Goal: Use online tool/utility: Utilize a website feature to perform a specific function

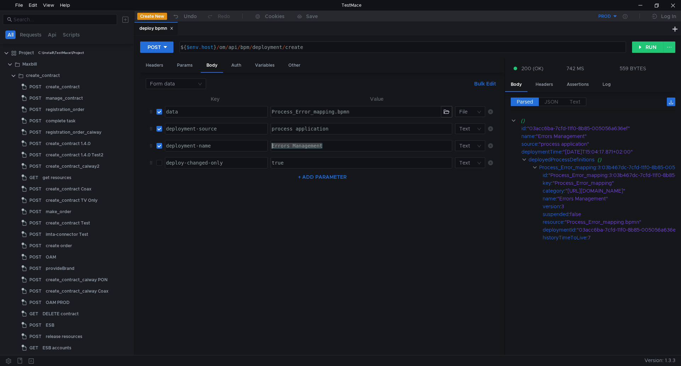
drag, startPoint x: 253, startPoint y: 147, endPoint x: 246, endPoint y: 147, distance: 6.7
click at [246, 147] on tr "deployment-name ההההההההההההההההההההההההההההההההההההההההההההההההההההההההההההההה…" at bounding box center [322, 145] width 353 height 17
click at [331, 148] on div "Errors Management" at bounding box center [361, 145] width 181 height 11
drag, startPoint x: 335, startPoint y: 146, endPoint x: 264, endPoint y: 148, distance: 71.3
click at [264, 148] on tr "deployment-name ההההההההההההההההההההההההההההההההההההההההההההההההההההההההההההההה…" at bounding box center [322, 145] width 353 height 17
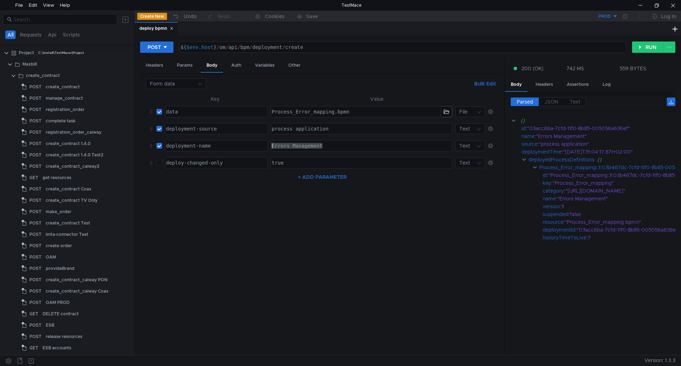
paste textarea "Definitions_Error_mapping"
click at [447, 111] on button "button" at bounding box center [446, 111] width 11 height 11
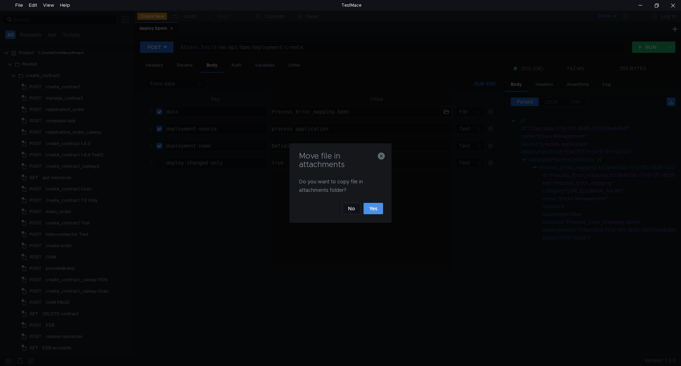
click at [372, 207] on button "Yes" at bounding box center [374, 208] width 20 height 11
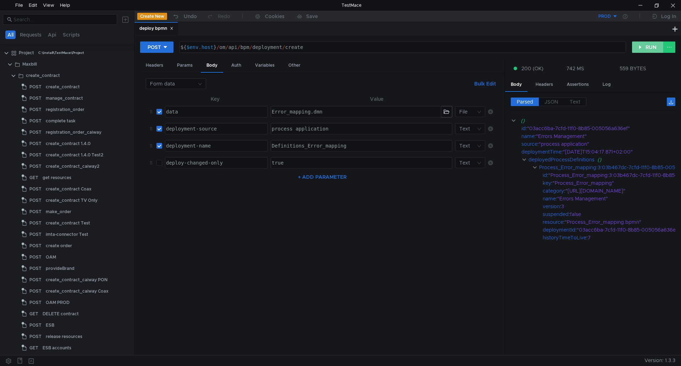
click at [646, 49] on button "RUN" at bounding box center [648, 46] width 32 height 11
click at [357, 144] on div "Definitions_Error_mapping" at bounding box center [360, 151] width 181 height 17
drag, startPoint x: 362, startPoint y: 145, endPoint x: 259, endPoint y: 145, distance: 103.6
click at [259, 145] on tr "deployment-name ההההההההההההההההההההההההההההההההההההההההההההההההההההההההההההההה…" at bounding box center [322, 145] width 353 height 17
paste textarea "Errors Management"
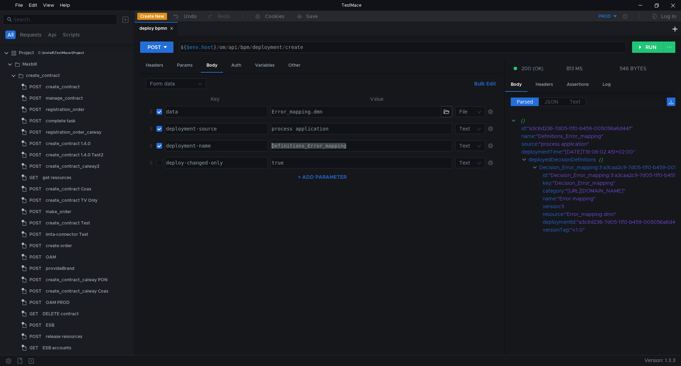
type textarea "Errors Management"
click at [447, 111] on button "button" at bounding box center [446, 111] width 11 height 11
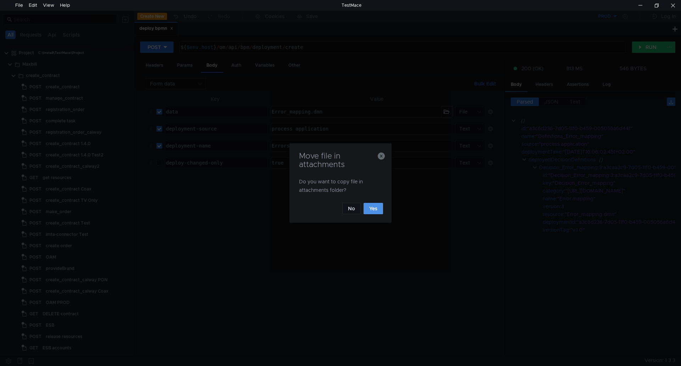
click at [370, 212] on button "Yes" at bounding box center [374, 208] width 20 height 11
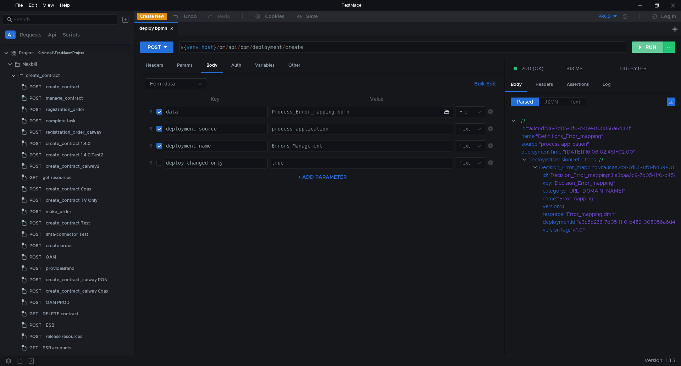
click at [650, 45] on button "RUN" at bounding box center [648, 46] width 32 height 11
click at [642, 4] on div at bounding box center [640, 5] width 16 height 11
